Goal: Find specific page/section: Find specific page/section

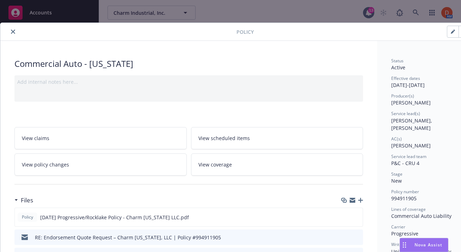
click at [14, 30] on icon "close" at bounding box center [13, 32] width 4 height 4
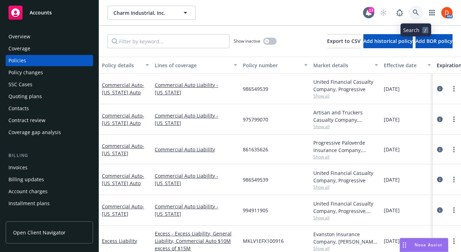
click at [415, 15] on icon at bounding box center [416, 13] width 6 height 6
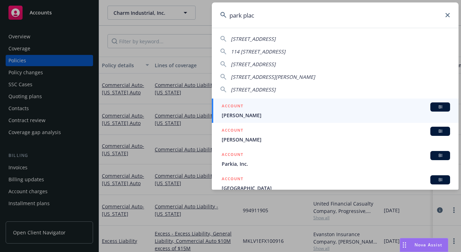
type input "park place"
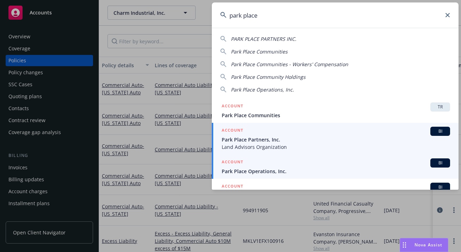
click at [285, 165] on div "ACCOUNT BI" at bounding box center [336, 163] width 229 height 9
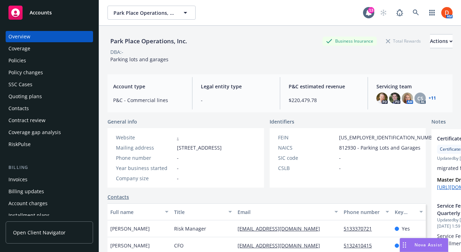
click at [53, 63] on div "Policies" at bounding box center [49, 60] width 82 height 11
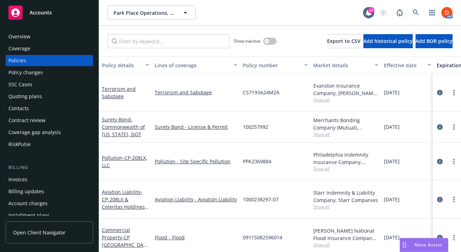
click at [38, 46] on div "Coverage" at bounding box center [49, 48] width 82 height 11
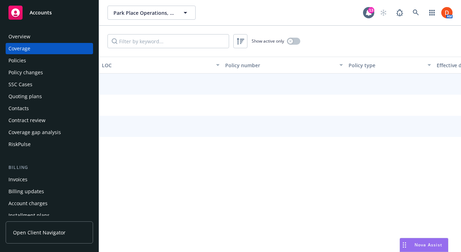
click at [37, 36] on div "Overview" at bounding box center [49, 36] width 82 height 11
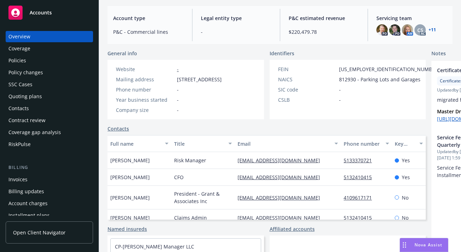
scroll to position [74, 0]
